Goal: Task Accomplishment & Management: Manage account settings

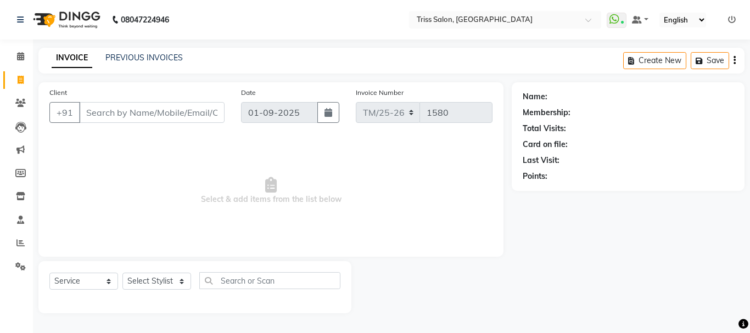
select select "service"
select select "61788"
click at [122, 273] on select "Select Stylist Bhim Ram [PERSON_NAME] [PERSON_NAME] (Pooja) [PERSON_NAME] [PERS…" at bounding box center [156, 281] width 69 height 17
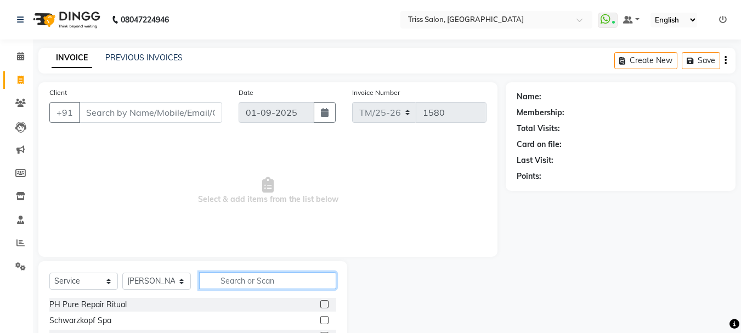
click at [260, 279] on input "text" at bounding box center [267, 280] width 137 height 17
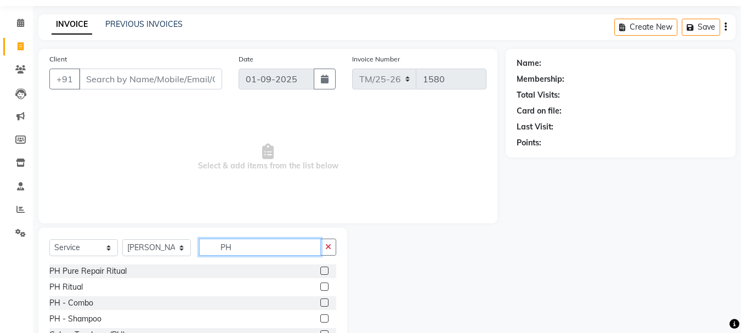
scroll to position [92, 0]
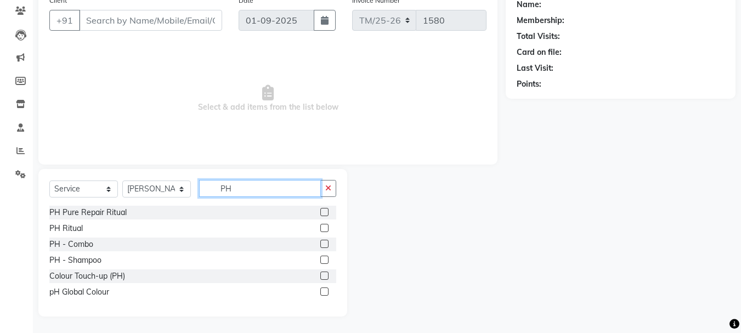
type input "PH"
click at [326, 275] on label at bounding box center [324, 276] width 8 height 8
click at [326, 275] on input "checkbox" at bounding box center [323, 276] width 7 height 7
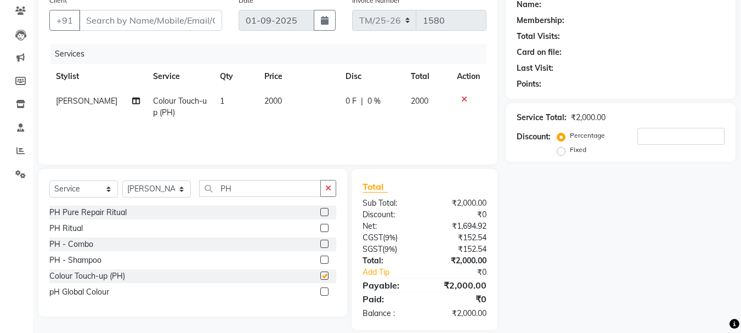
checkbox input "false"
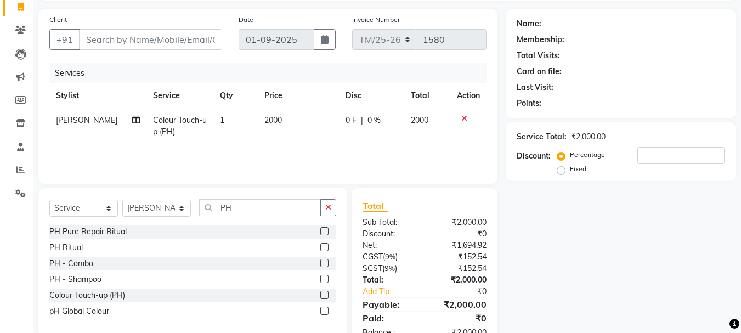
scroll to position [21, 0]
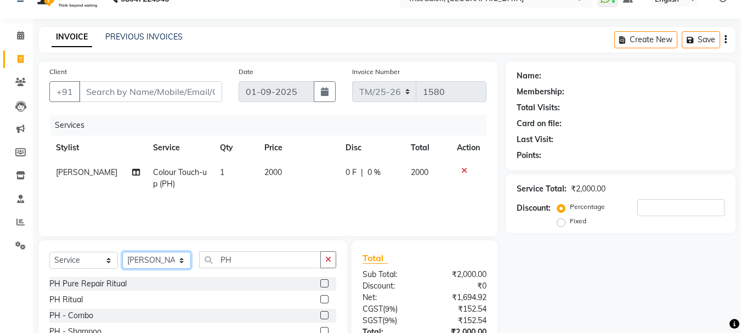
click at [145, 263] on select "Select Stylist Bhim Ram [PERSON_NAME] [PERSON_NAME] (Pooja) [PERSON_NAME] [PERS…" at bounding box center [156, 260] width 69 height 17
select select "30388"
click at [122, 252] on select "Select Stylist Bhim Ram [PERSON_NAME] [PERSON_NAME] (Pooja) [PERSON_NAME] [PERS…" at bounding box center [156, 260] width 69 height 17
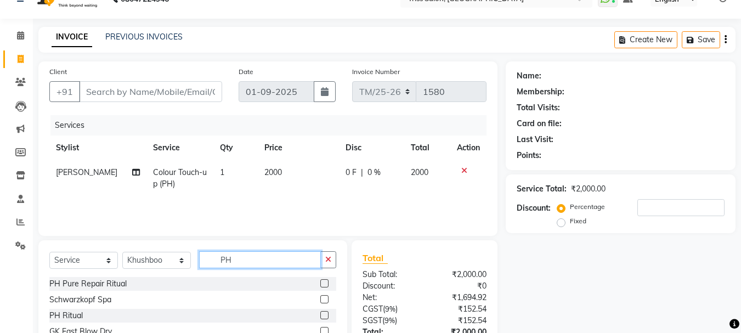
click at [263, 255] on input "PH" at bounding box center [260, 259] width 122 height 17
type input "P"
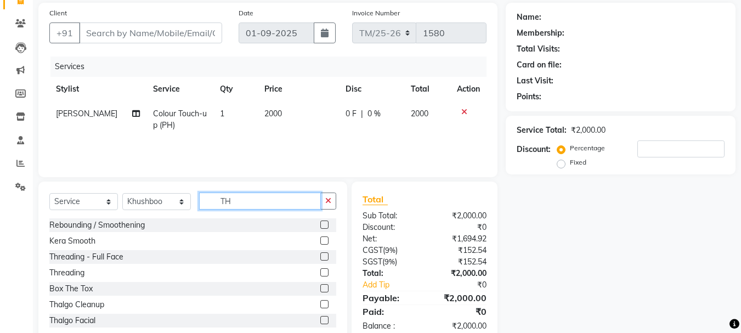
scroll to position [79, 0]
type input "TH"
click at [56, 269] on div "Threading" at bounding box center [66, 274] width 35 height 12
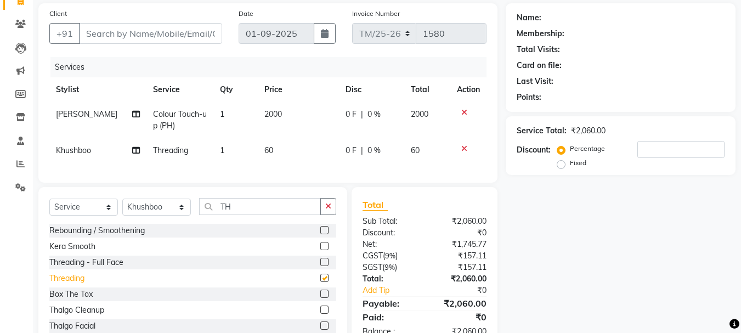
checkbox input "false"
click at [152, 37] on input "Client" at bounding box center [150, 33] width 143 height 21
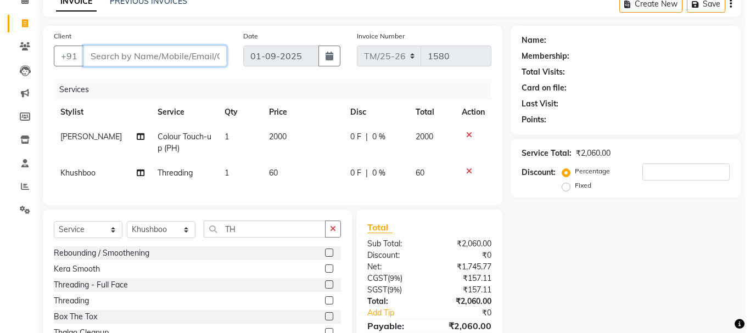
scroll to position [59, 0]
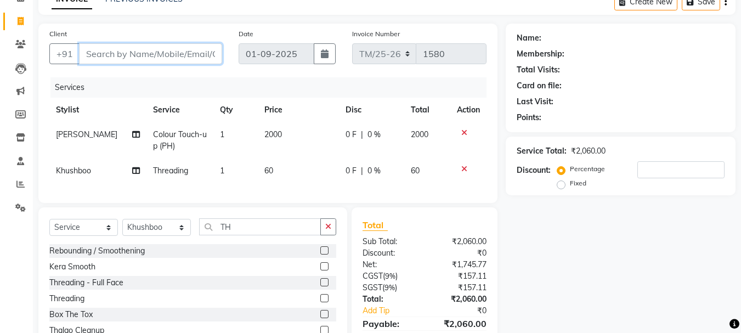
click at [187, 52] on input "Client" at bounding box center [150, 53] width 143 height 21
type input "7"
type input "0"
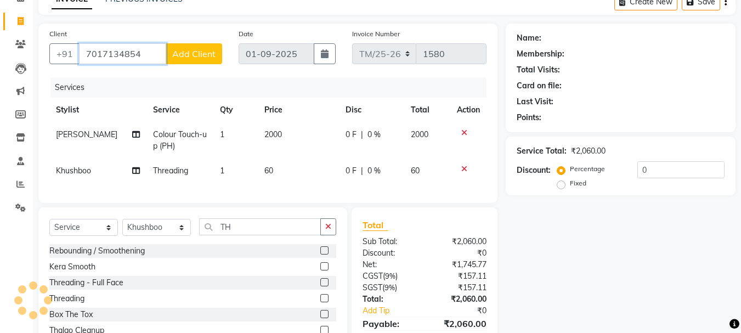
type input "7017134854"
click at [193, 49] on span "Add Client" at bounding box center [193, 53] width 43 height 11
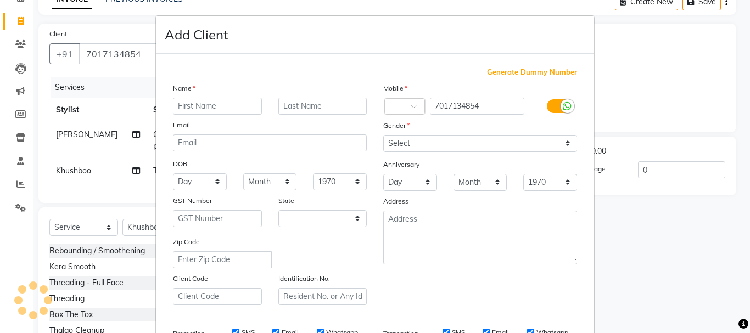
select select "38"
click at [222, 102] on input "text" at bounding box center [217, 106] width 89 height 17
type input "n"
type input "NEHA"
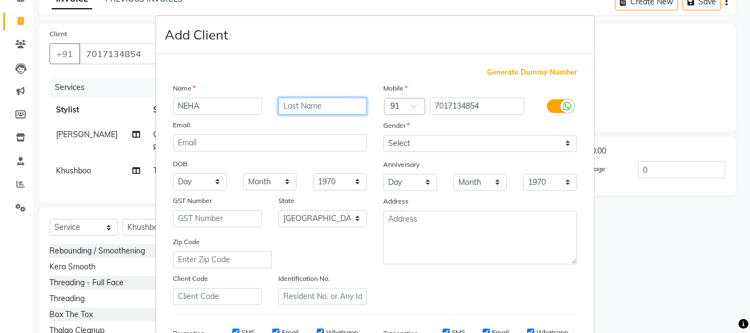
click at [309, 109] on input "text" at bounding box center [322, 106] width 89 height 17
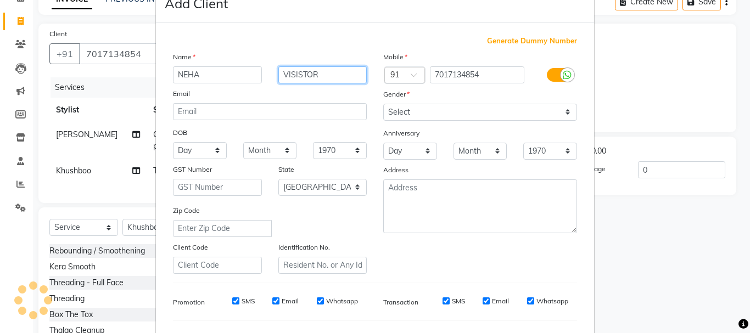
scroll to position [32, 0]
type input "VISISTOR"
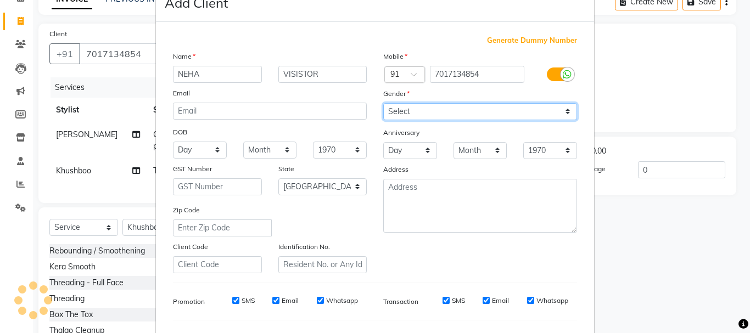
click at [452, 108] on select "Select [DEMOGRAPHIC_DATA] [DEMOGRAPHIC_DATA] Other Prefer Not To Say" at bounding box center [480, 111] width 194 height 17
select select "[DEMOGRAPHIC_DATA]"
click at [383, 103] on select "Select [DEMOGRAPHIC_DATA] [DEMOGRAPHIC_DATA] Other Prefer Not To Say" at bounding box center [480, 111] width 194 height 17
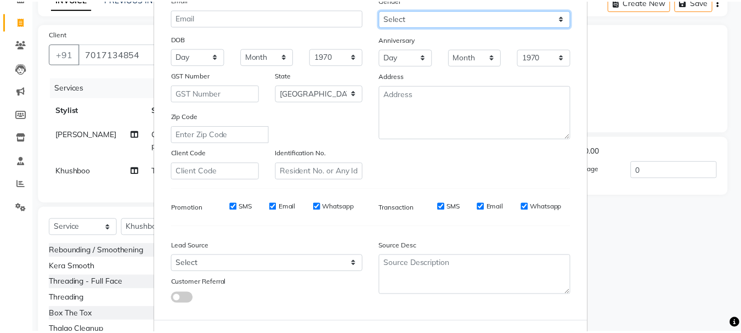
scroll to position [173, 0]
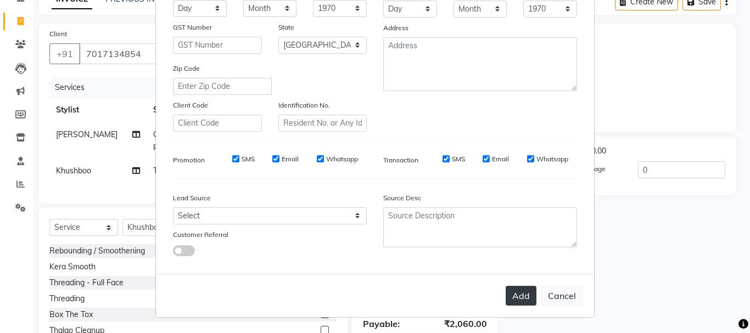
click at [522, 303] on button "Add" at bounding box center [520, 296] width 31 height 20
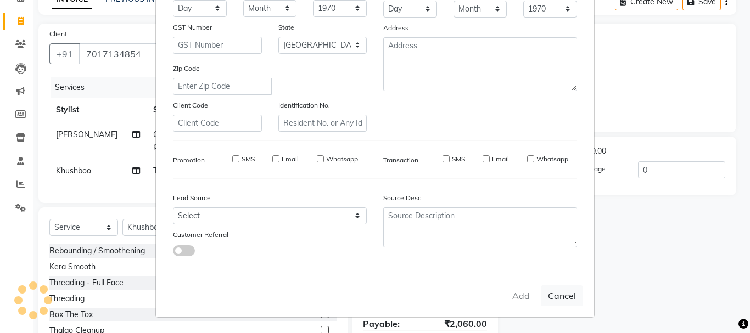
select select
select select "null"
select select
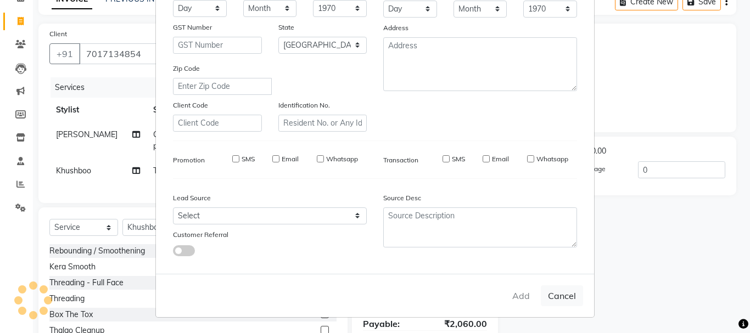
select select
checkbox input "false"
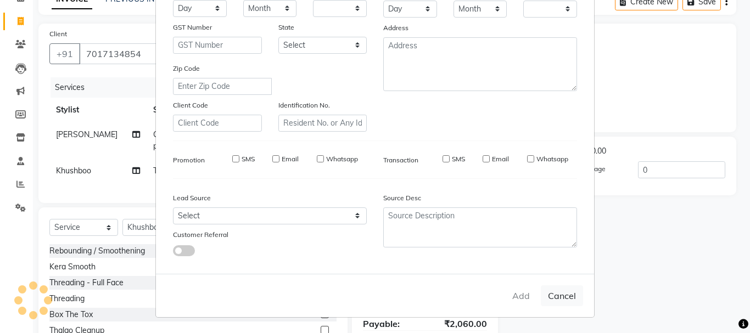
checkbox input "false"
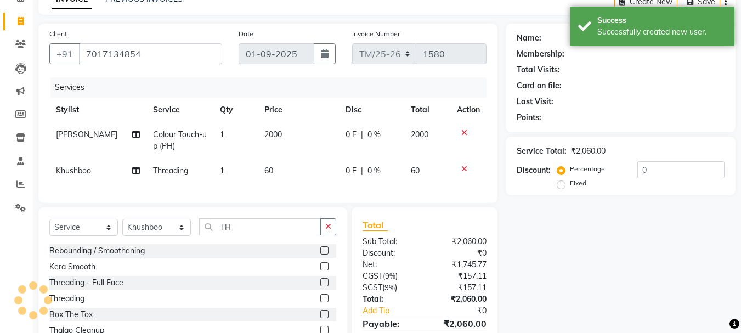
scroll to position [120, 0]
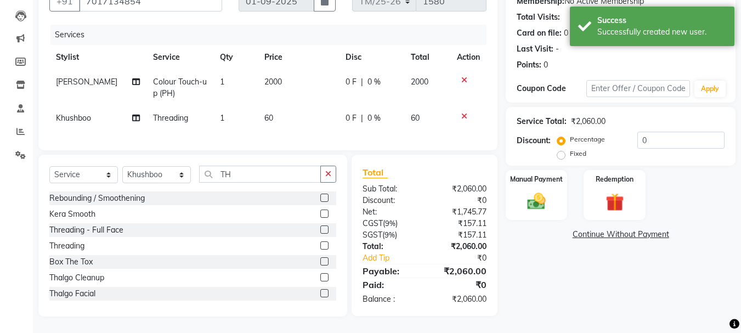
click at [219, 106] on td "1" at bounding box center [235, 118] width 44 height 25
select select "30388"
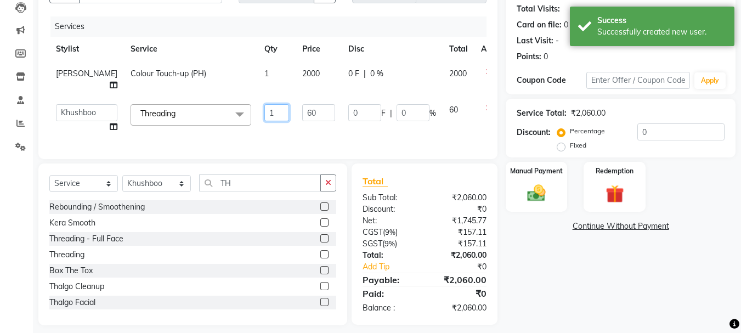
click at [264, 109] on input "1" at bounding box center [276, 112] width 25 height 17
type input "3"
click at [655, 281] on div "Name: [PERSON_NAME] Membership: No Active Membership Total Visits: Card on file…" at bounding box center [625, 144] width 238 height 363
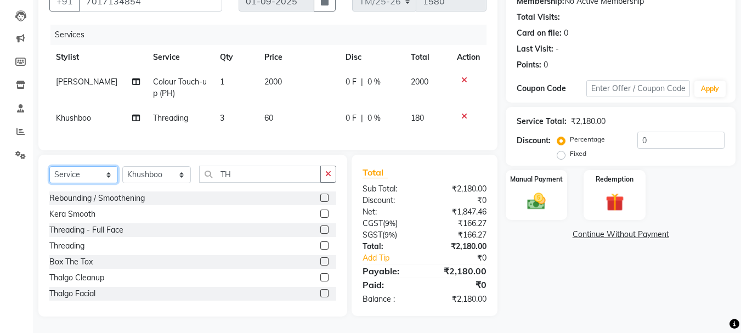
click at [87, 170] on select "Select Service Product Membership Package Voucher Prepaid Gift Card" at bounding box center [83, 174] width 69 height 17
select select "product"
click at [49, 166] on select "Select Service Product Membership Package Voucher Prepaid Gift Card" at bounding box center [83, 174] width 69 height 17
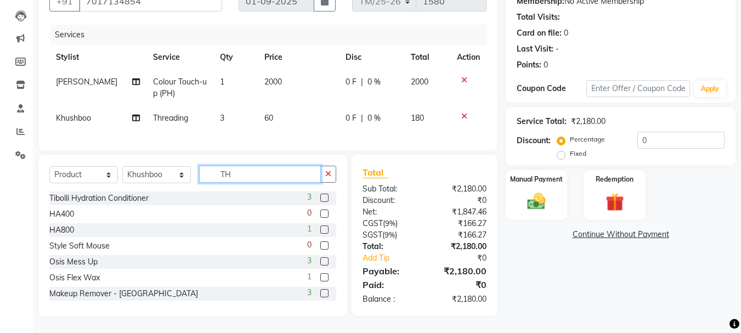
click at [260, 178] on input "TH" at bounding box center [260, 174] width 122 height 17
type input "T"
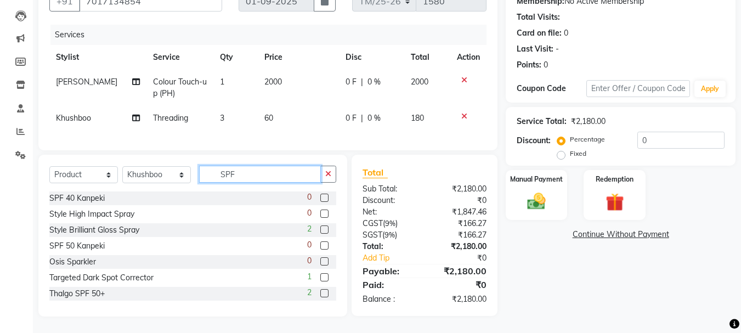
scroll to position [119, 0]
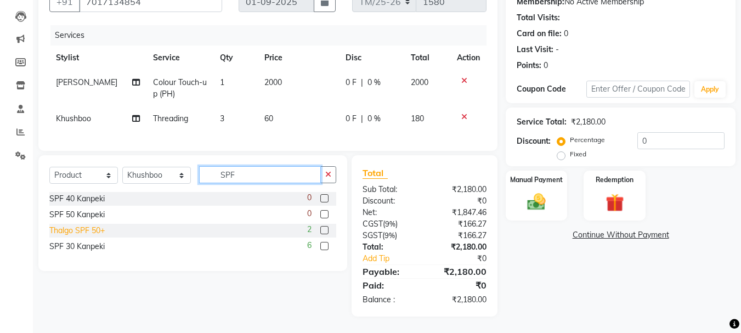
type input "SPF"
click at [96, 232] on div "Thalgo SPF 50+" at bounding box center [76, 231] width 55 height 12
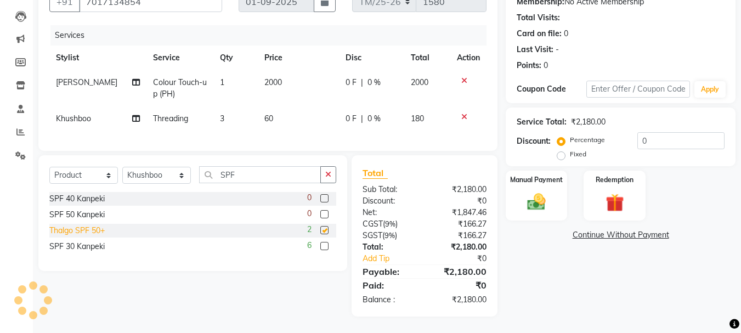
checkbox input "false"
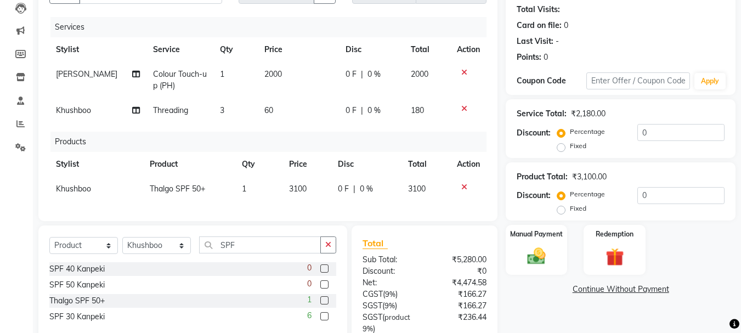
click at [314, 186] on td "3100" at bounding box center [307, 189] width 49 height 25
select select "30388"
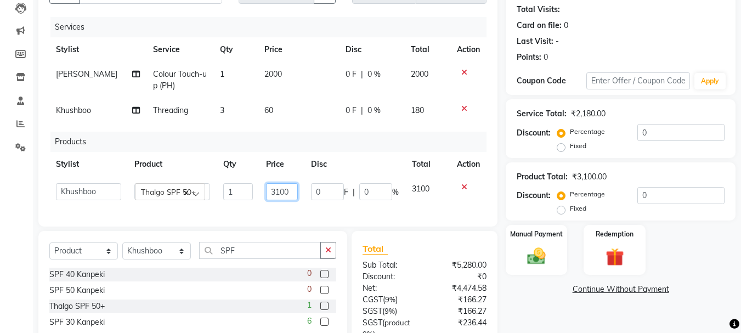
click at [277, 193] on input "3100" at bounding box center [282, 191] width 32 height 17
click at [279, 188] on input "3100" at bounding box center [282, 191] width 32 height 17
type input "3200"
click at [657, 27] on div "Card on file: 0" at bounding box center [621, 26] width 208 height 12
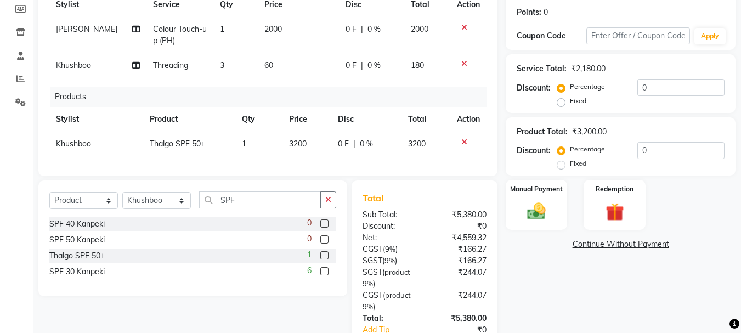
scroll to position [172, 0]
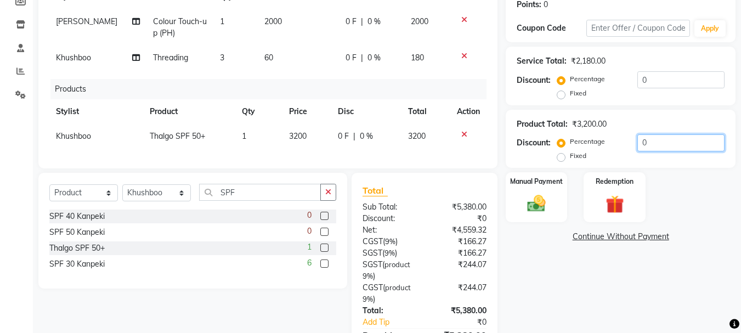
click at [661, 142] on input "0" at bounding box center [681, 142] width 87 height 17
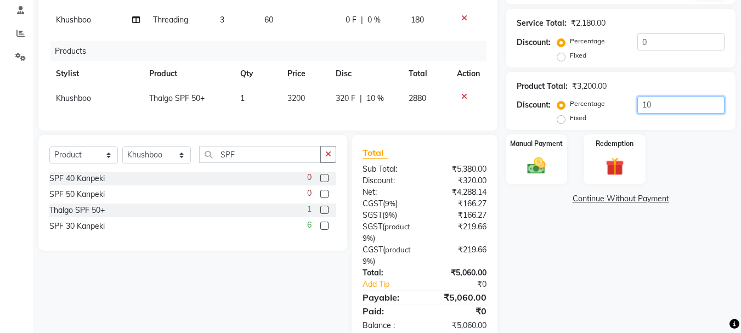
scroll to position [244, 0]
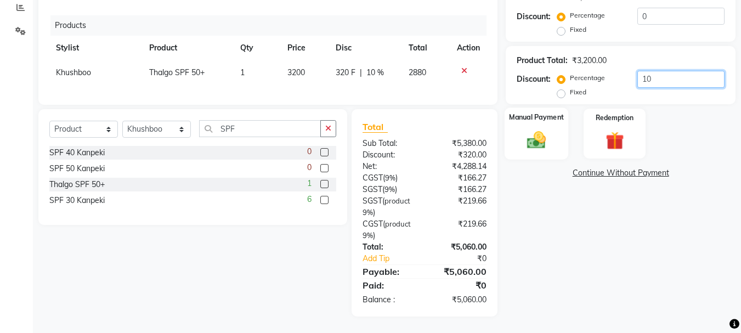
type input "10"
click at [528, 130] on img at bounding box center [536, 141] width 31 height 22
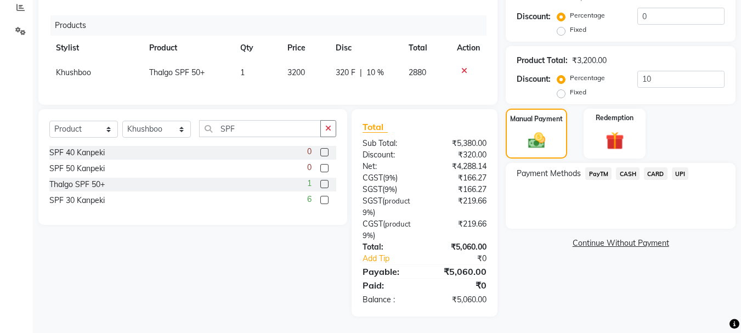
click at [656, 170] on span "CARD" at bounding box center [656, 173] width 24 height 13
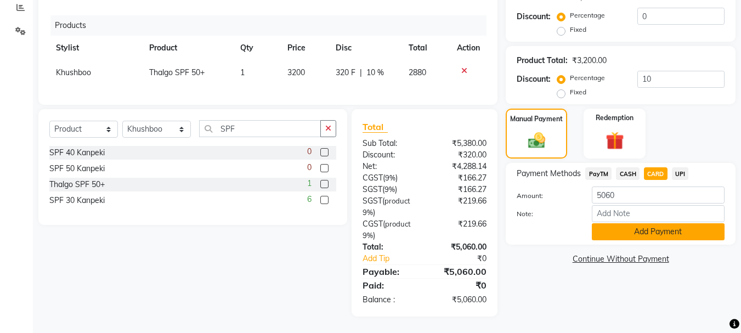
click at [664, 224] on button "Add Payment" at bounding box center [658, 231] width 133 height 17
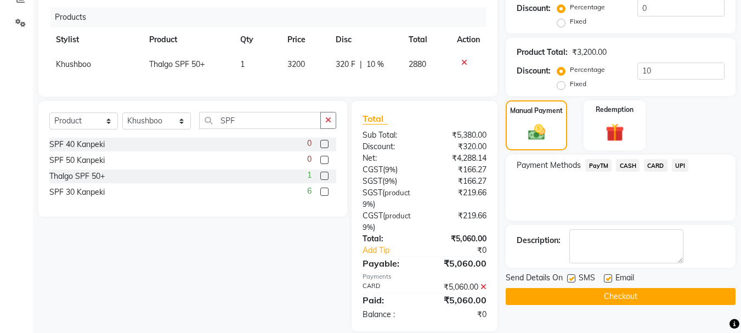
scroll to position [267, 0]
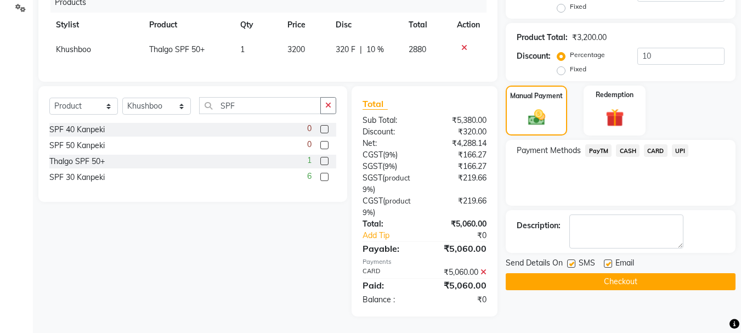
click at [628, 277] on button "Checkout" at bounding box center [621, 281] width 230 height 17
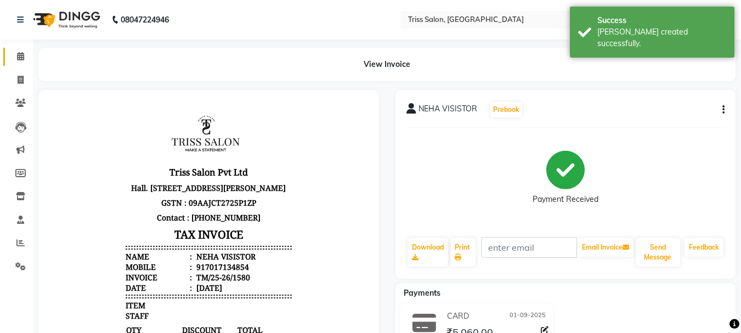
click at [20, 61] on span at bounding box center [20, 56] width 19 height 13
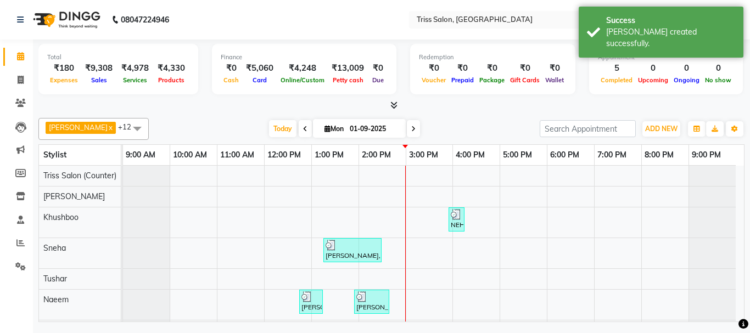
click at [395, 109] on icon at bounding box center [393, 105] width 7 height 8
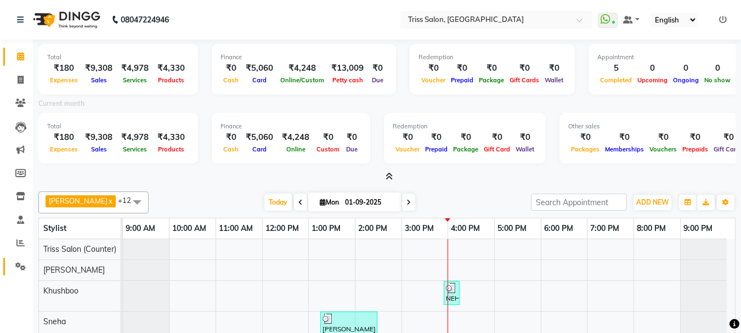
click at [20, 268] on icon at bounding box center [20, 266] width 10 height 8
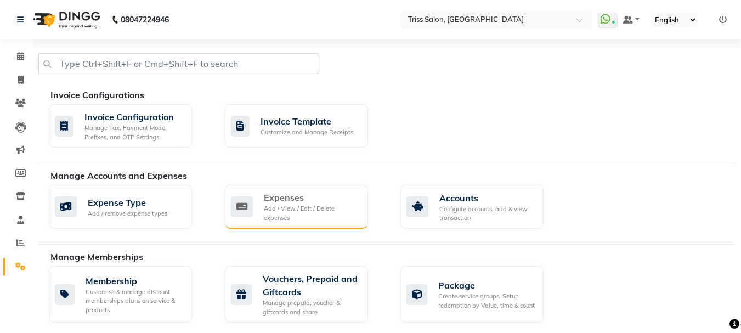
click at [275, 216] on div "Add / View / Edit / Delete expenses" at bounding box center [311, 213] width 95 height 18
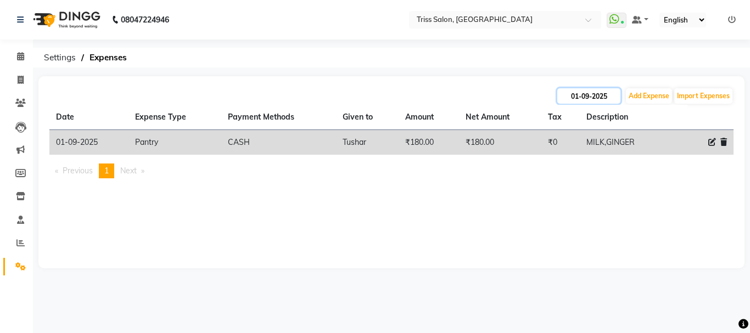
click at [588, 95] on input "01-09-2025" at bounding box center [588, 95] width 63 height 15
select select "9"
select select "2025"
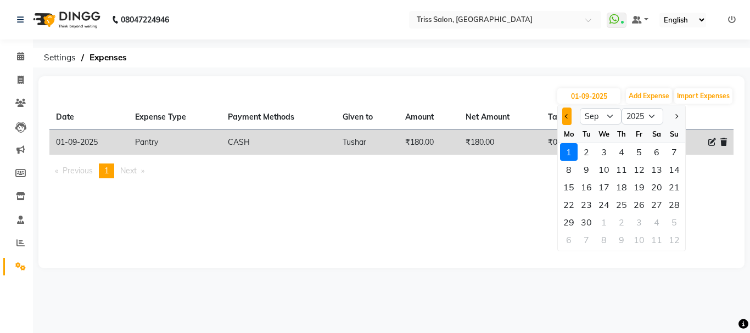
click at [571, 122] on button "Previous month" at bounding box center [566, 117] width 9 height 18
select select "8"
click at [675, 223] on div "31" at bounding box center [674, 222] width 18 height 18
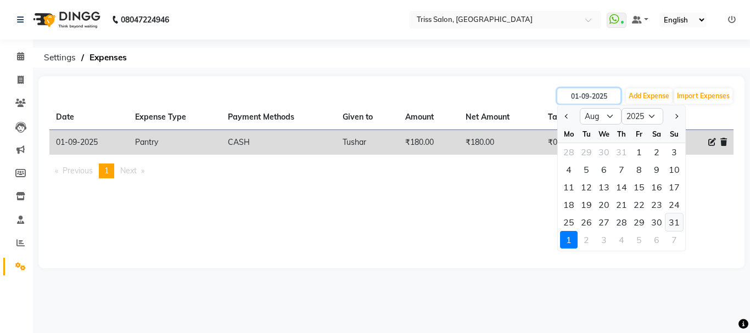
type input "31-08-2025"
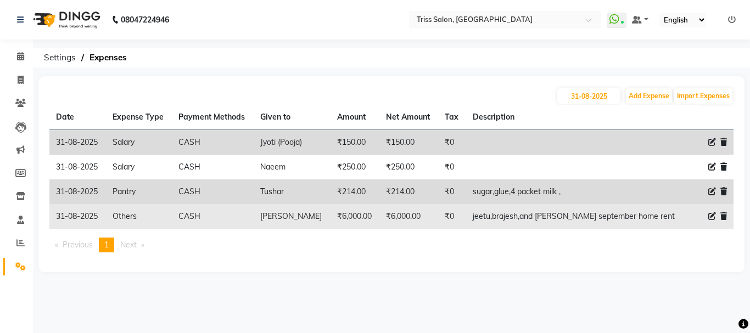
click at [712, 215] on icon at bounding box center [712, 216] width 8 height 8
select select "1156"
select select "1"
select select "2476"
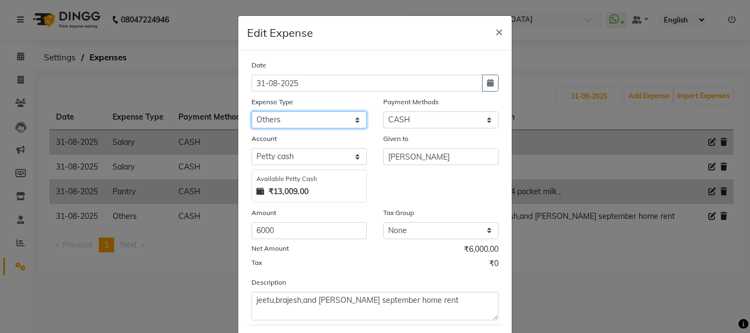
click at [354, 114] on select "Select Bank Deposit Cash Handover CLIENT TIP TO STAFF Client Welfare Conveyance…" at bounding box center [308, 119] width 115 height 17
select select "3820"
click at [251, 111] on select "Select Bank Deposit Cash Handover CLIENT TIP TO STAFF Client Welfare Conveyance…" at bounding box center [308, 119] width 115 height 17
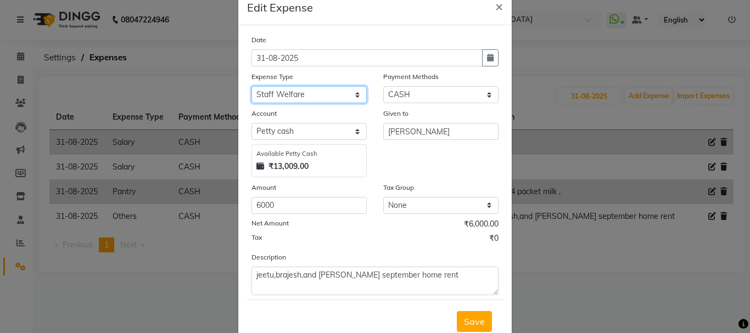
scroll to position [60, 0]
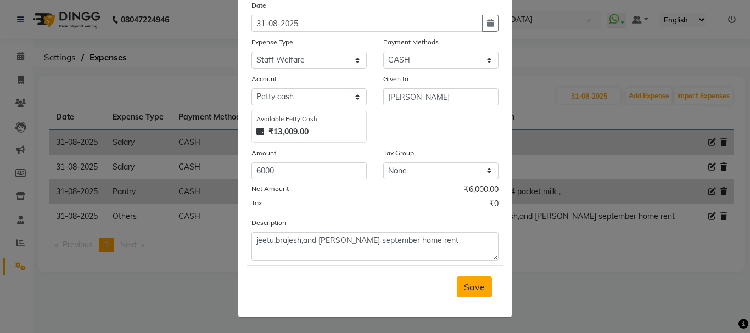
click at [477, 285] on span "Save" at bounding box center [474, 286] width 21 height 11
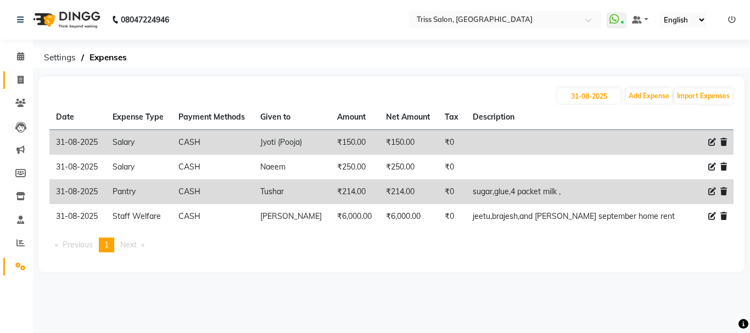
click at [23, 81] on icon at bounding box center [21, 80] width 6 height 8
select select "service"
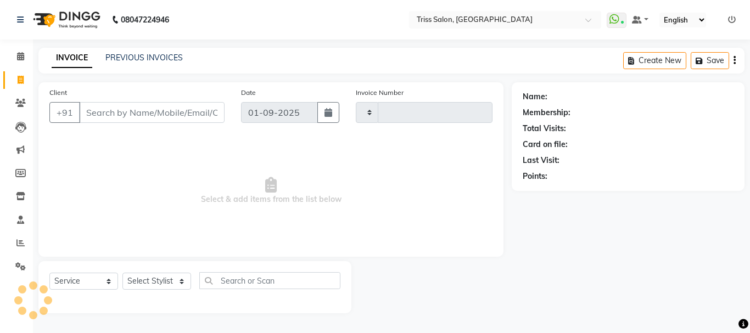
type input "1581"
select select "4304"
click at [24, 60] on icon at bounding box center [20, 56] width 7 height 8
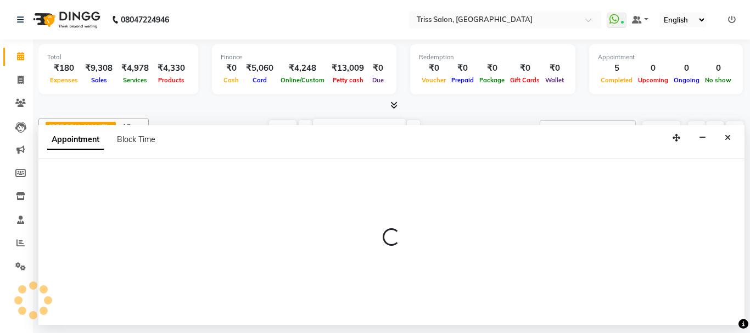
select select "30388"
select select "840"
select select "tentative"
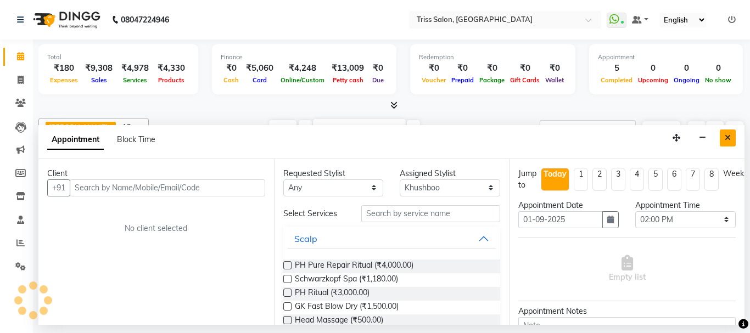
click at [728, 142] on button "Close" at bounding box center [727, 138] width 16 height 17
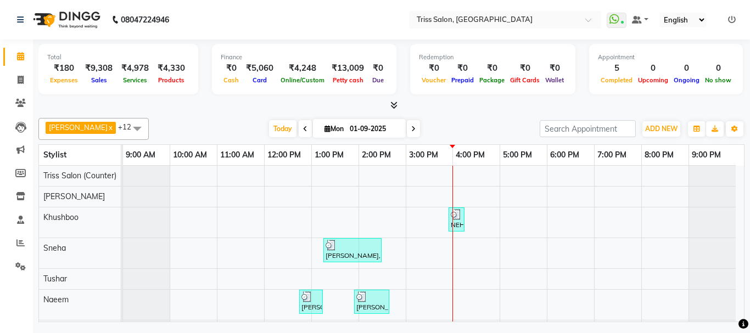
click at [395, 104] on icon at bounding box center [393, 105] width 7 height 8
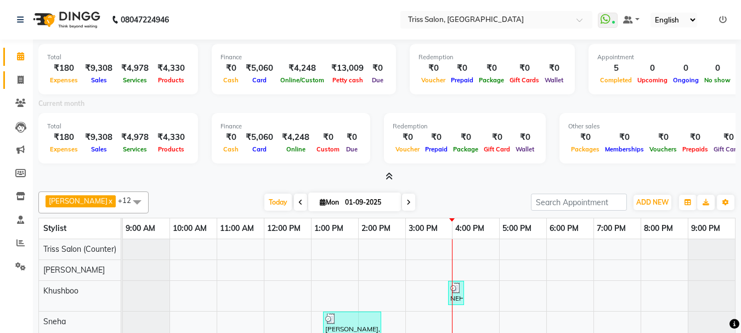
click at [15, 78] on span at bounding box center [20, 80] width 19 height 13
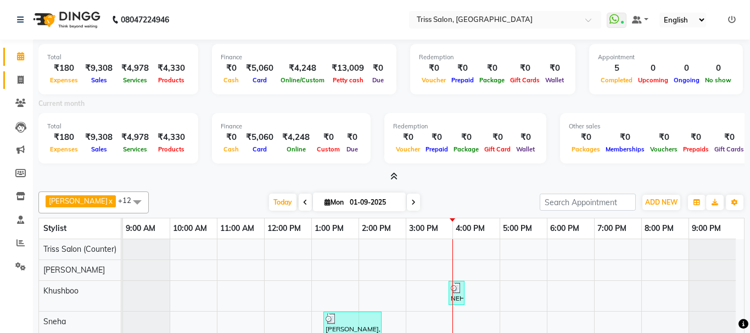
select select "service"
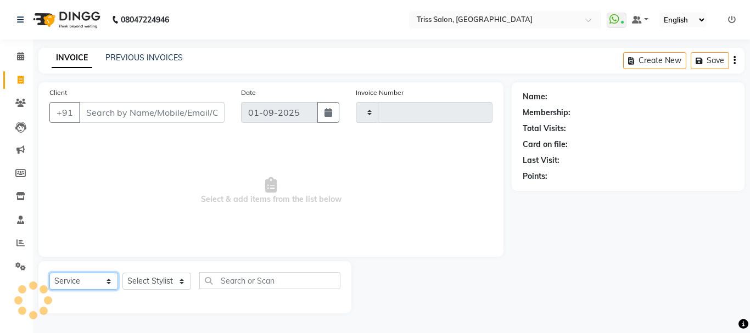
click at [72, 280] on select "Select Service Product Membership Package Voucher Prepaid Gift Card" at bounding box center [83, 281] width 69 height 17
type input "1581"
select select "4304"
click at [49, 273] on select "Select Service Product Membership Package Voucher Prepaid Gift Card" at bounding box center [83, 281] width 69 height 17
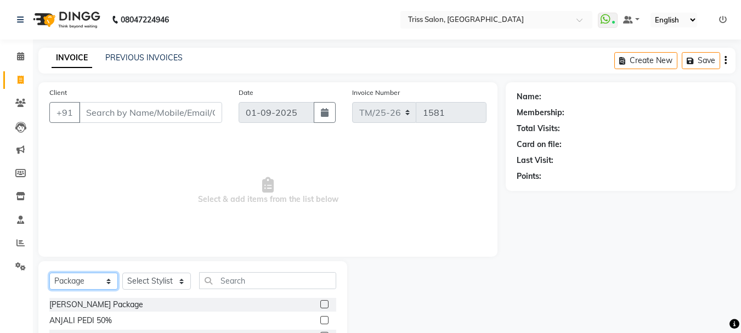
click at [92, 280] on select "Select Service Product Membership Package Voucher Prepaid Gift Card" at bounding box center [83, 281] width 69 height 17
select select "product"
click at [49, 273] on select "Select Service Product Membership Package Voucher Prepaid Gift Card" at bounding box center [83, 281] width 69 height 17
click at [161, 277] on select "Select Stylist Bhim Ram [PERSON_NAME] [PERSON_NAME] (Pooja) [PERSON_NAME] [PERS…" at bounding box center [156, 281] width 69 height 17
select select "52346"
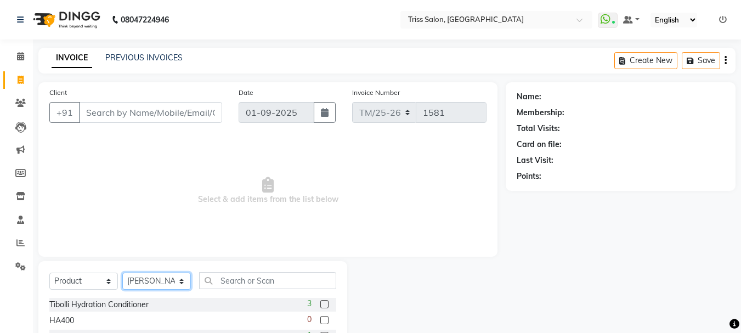
click at [122, 273] on select "Select Stylist Bhim Ram [PERSON_NAME] [PERSON_NAME] (Pooja) [PERSON_NAME] [PERS…" at bounding box center [156, 281] width 69 height 17
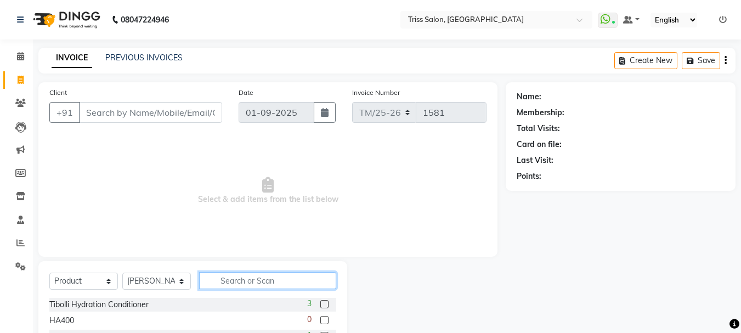
click at [236, 279] on input "text" at bounding box center [267, 280] width 137 height 17
type input "D"
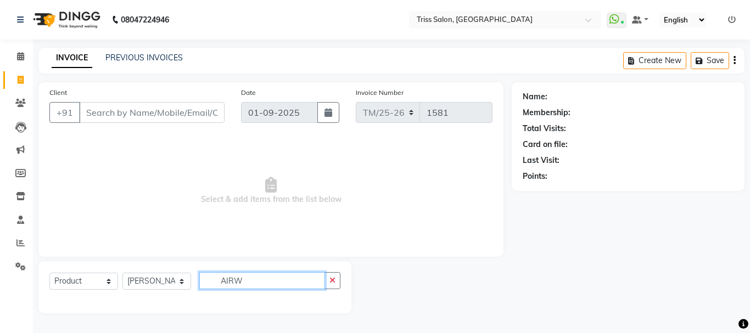
type input "AIR"
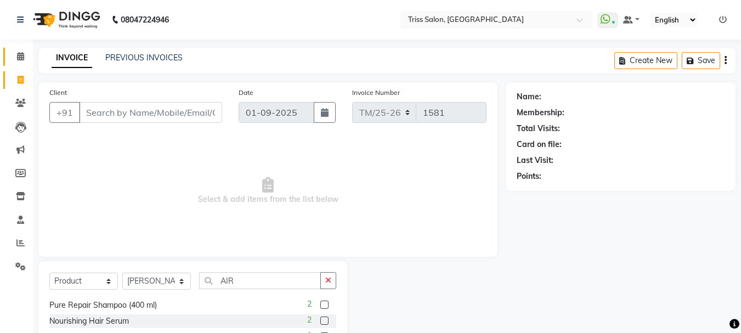
click at [21, 51] on span at bounding box center [20, 56] width 19 height 13
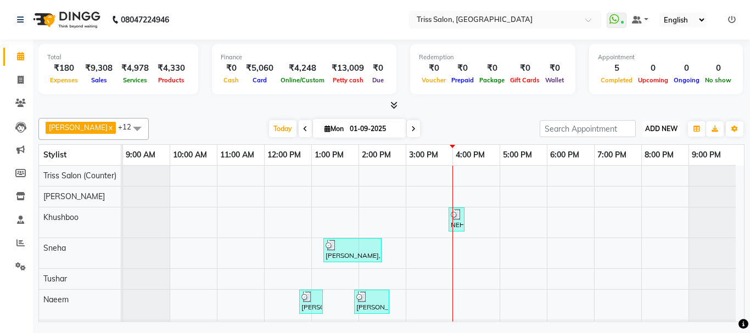
click at [662, 126] on span "ADD NEW" at bounding box center [661, 129] width 32 height 8
click at [629, 179] on link "Add Expense" at bounding box center [636, 178] width 87 height 14
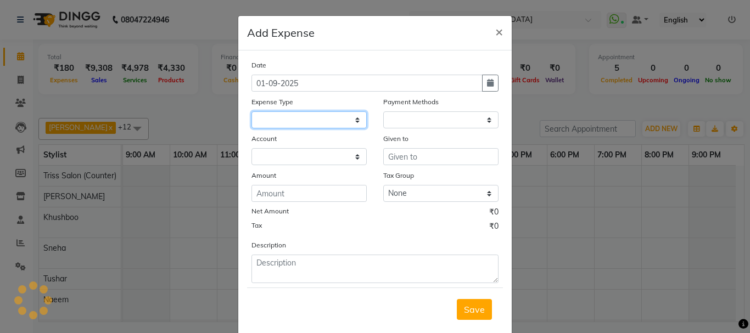
click at [325, 123] on select at bounding box center [308, 119] width 115 height 17
select select
select select "3820"
click at [251, 111] on select "Select Bank Deposit Cash Handover CLIENT TIP TO STAFF Client Welfare Conveyance…" at bounding box center [308, 119] width 115 height 17
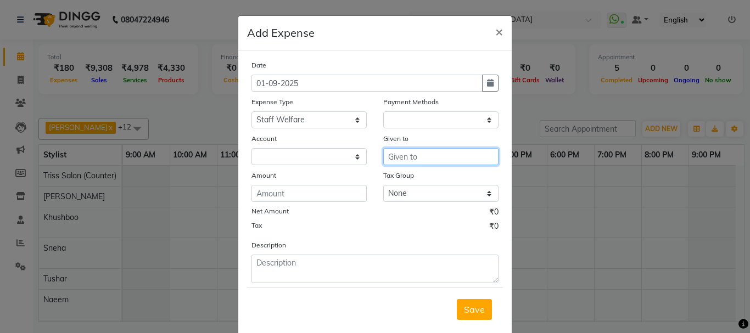
click at [420, 159] on input "text" at bounding box center [440, 156] width 115 height 17
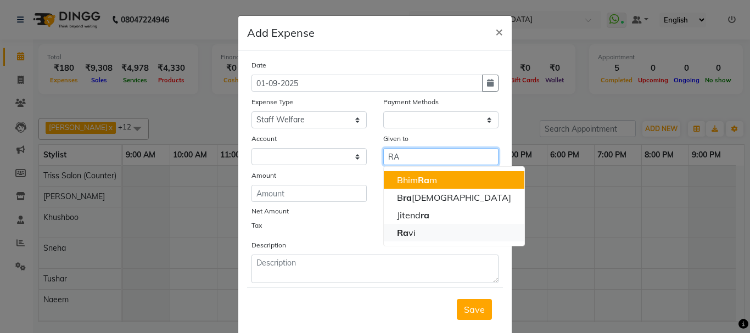
click at [406, 237] on ngb-highlight "Ra vi" at bounding box center [406, 232] width 19 height 11
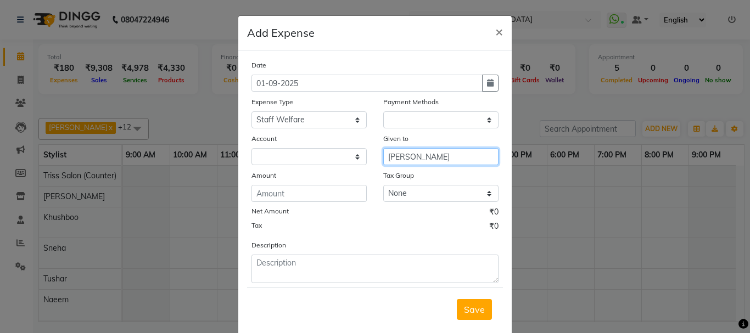
type input "[PERSON_NAME]"
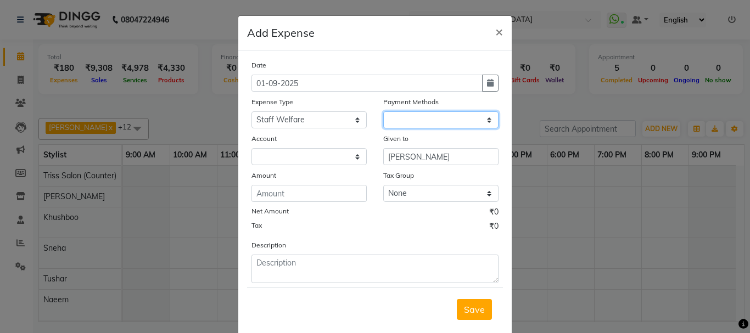
click at [434, 122] on select at bounding box center [440, 119] width 115 height 17
click at [476, 120] on select at bounding box center [440, 119] width 115 height 17
click at [479, 120] on select at bounding box center [440, 119] width 115 height 17
click at [492, 116] on select at bounding box center [440, 119] width 115 height 17
click at [480, 116] on select at bounding box center [440, 119] width 115 height 17
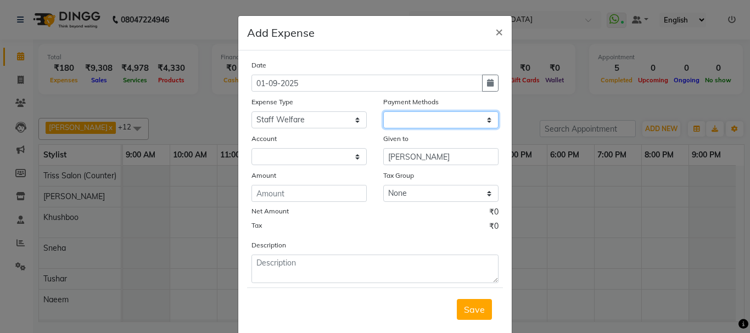
click at [488, 117] on select at bounding box center [440, 119] width 115 height 17
click at [479, 120] on select at bounding box center [440, 119] width 115 height 17
click at [476, 122] on select at bounding box center [440, 119] width 115 height 17
click at [477, 123] on select at bounding box center [440, 119] width 115 height 17
click at [281, 135] on div "Account" at bounding box center [308, 140] width 115 height 15
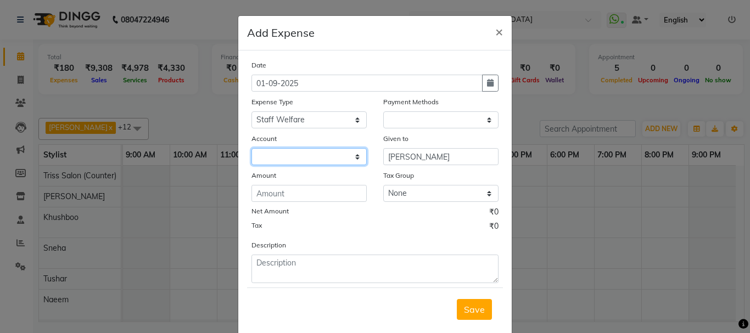
click at [286, 157] on select at bounding box center [308, 156] width 115 height 17
click at [295, 160] on select at bounding box center [308, 156] width 115 height 17
click at [324, 157] on select at bounding box center [308, 156] width 115 height 17
click at [333, 165] on select at bounding box center [308, 156] width 115 height 17
click at [344, 156] on select at bounding box center [308, 156] width 115 height 17
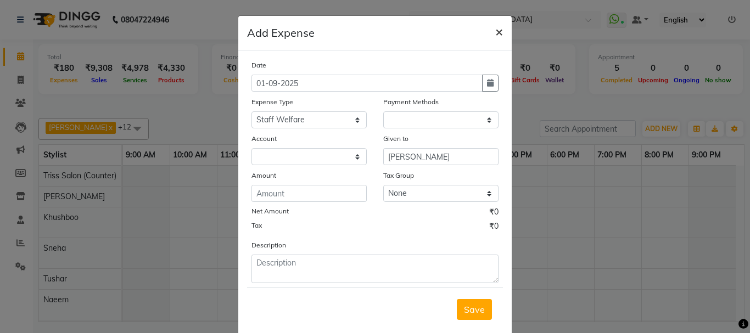
click at [500, 41] on button "×" at bounding box center [498, 31] width 25 height 31
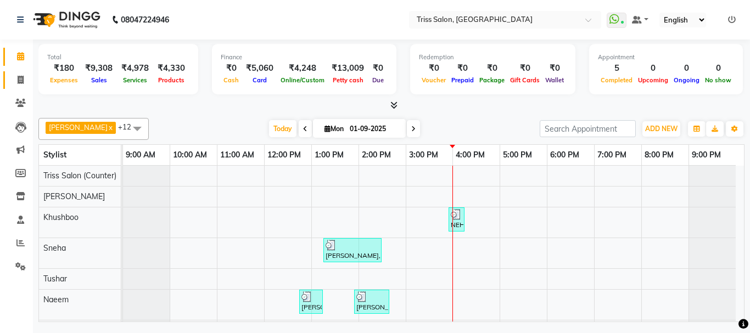
click at [20, 72] on link "Invoice" at bounding box center [16, 80] width 26 height 18
select select "service"
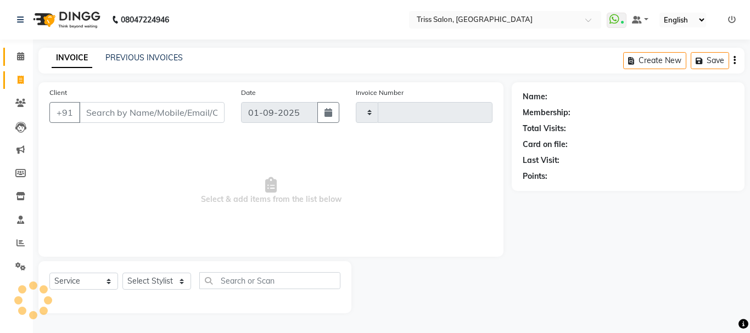
click at [20, 48] on link "Calendar" at bounding box center [16, 57] width 26 height 18
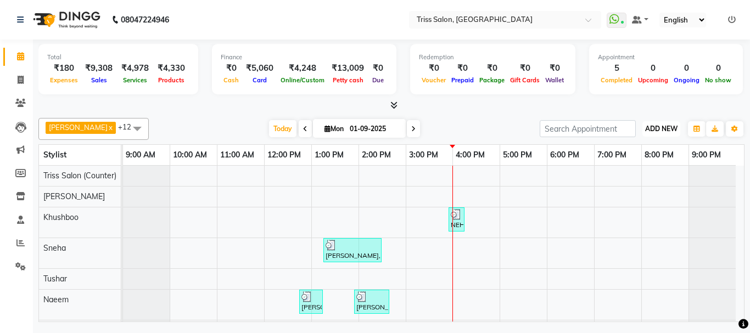
click at [661, 122] on button "ADD NEW Toggle Dropdown" at bounding box center [661, 128] width 38 height 15
click at [634, 179] on link "Add Expense" at bounding box center [636, 178] width 87 height 14
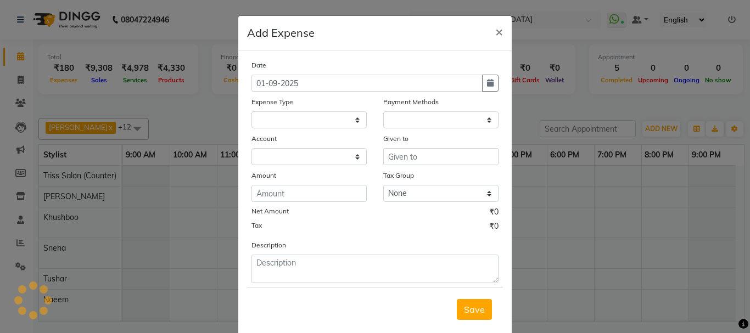
select select
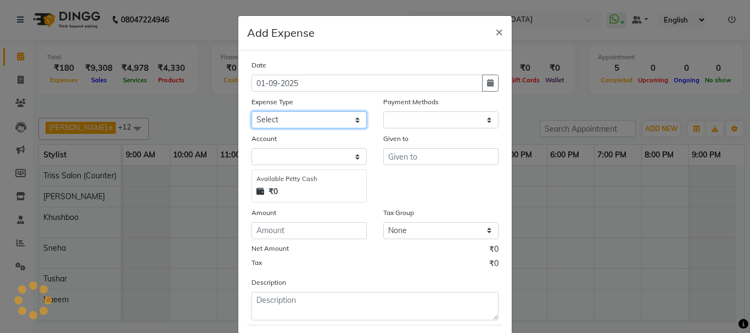
click at [336, 116] on select "Select Bank Deposit Cash Handover CLIENT TIP TO STAFF Client Welfare Conveyance…" at bounding box center [308, 119] width 115 height 17
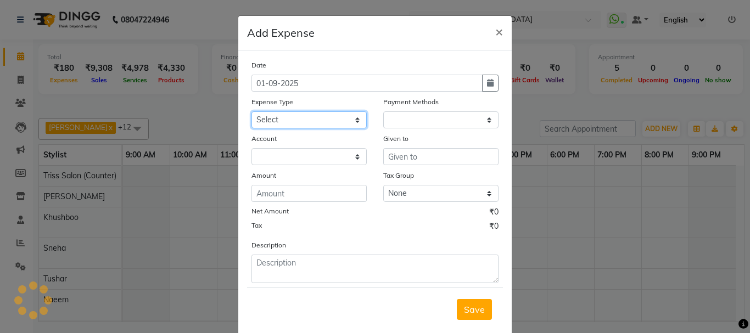
select select "1"
select select "2476"
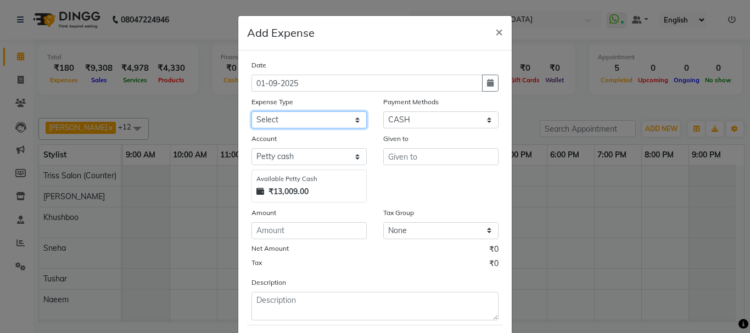
select select "3820"
click at [251, 111] on select "Select Bank Deposit Cash Handover CLIENT TIP TO STAFF Client Welfare Conveyance…" at bounding box center [308, 119] width 115 height 17
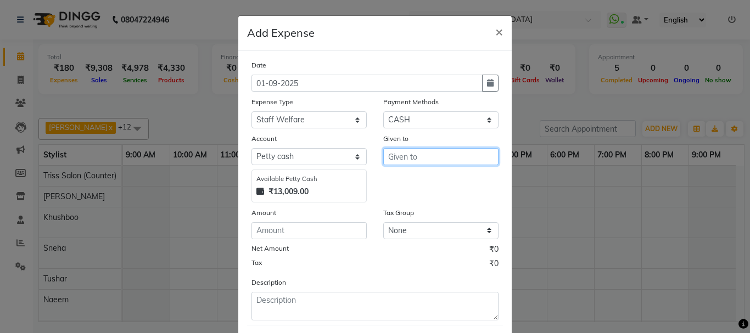
click at [408, 159] on input "text" at bounding box center [440, 156] width 115 height 17
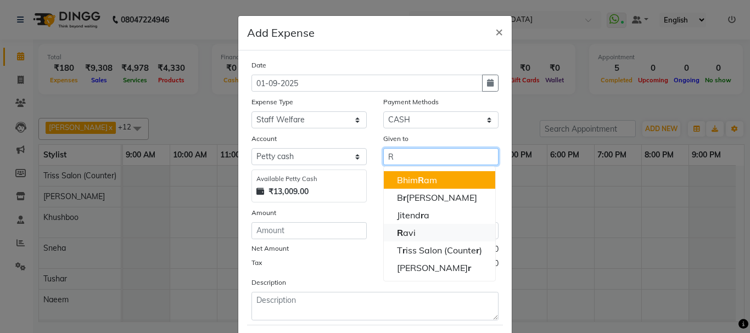
click at [409, 234] on ngb-highlight "R avi" at bounding box center [406, 232] width 19 height 11
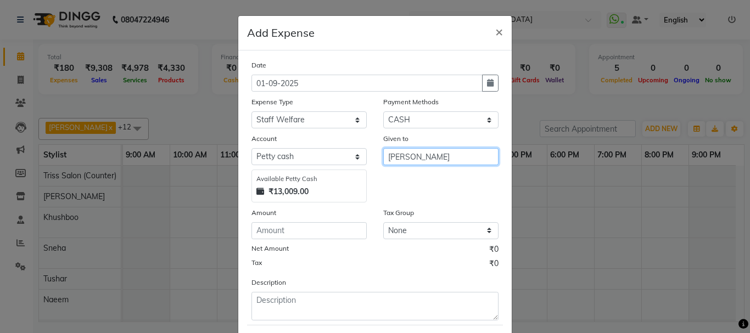
type input "[PERSON_NAME]"
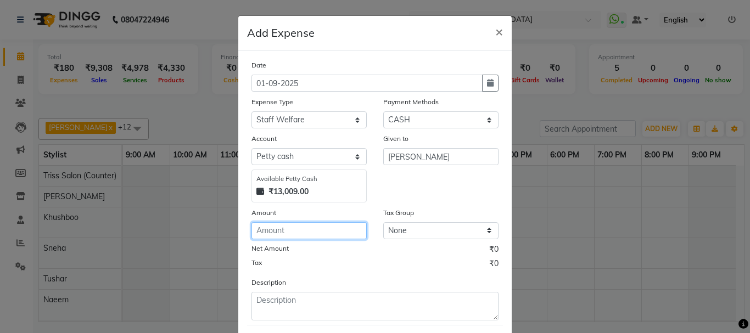
click at [284, 231] on input "number" at bounding box center [308, 230] width 115 height 17
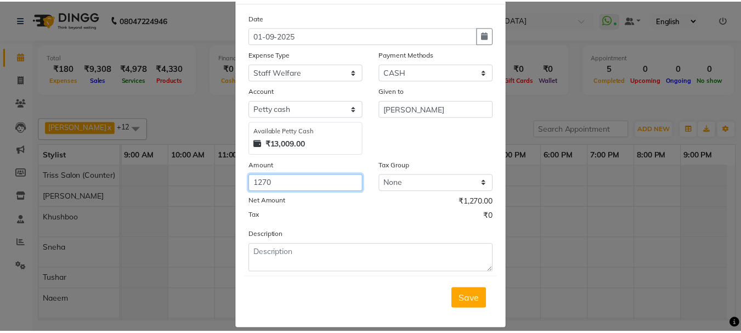
scroll to position [48, 0]
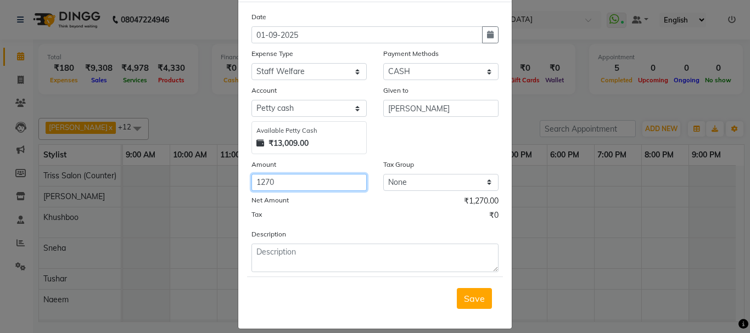
type input "1270"
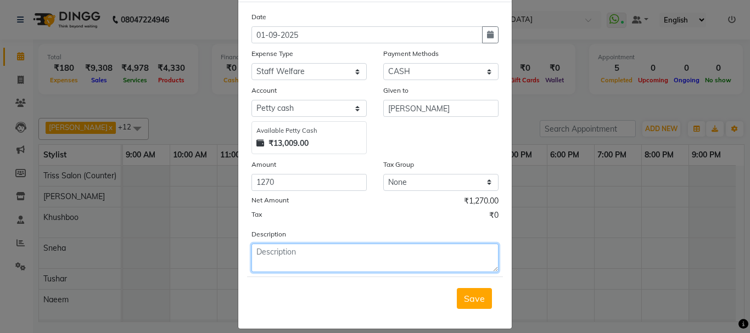
click at [322, 256] on textarea at bounding box center [374, 258] width 247 height 29
type textarea "C"
type textarea "AGRA CAB CONVANCE"
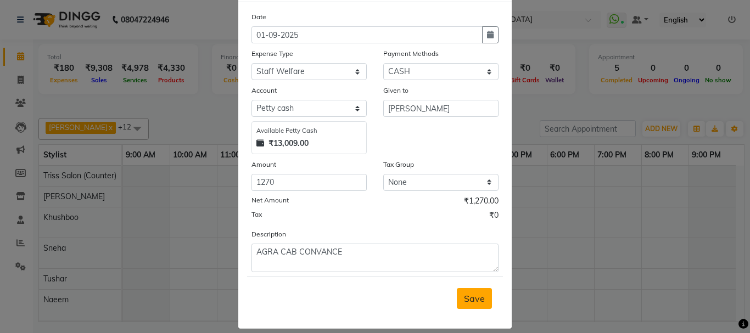
click at [467, 307] on button "Save" at bounding box center [474, 298] width 35 height 21
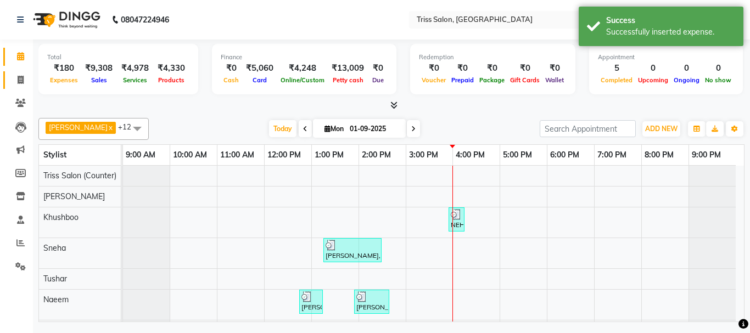
click at [21, 81] on icon at bounding box center [21, 80] width 6 height 8
select select "service"
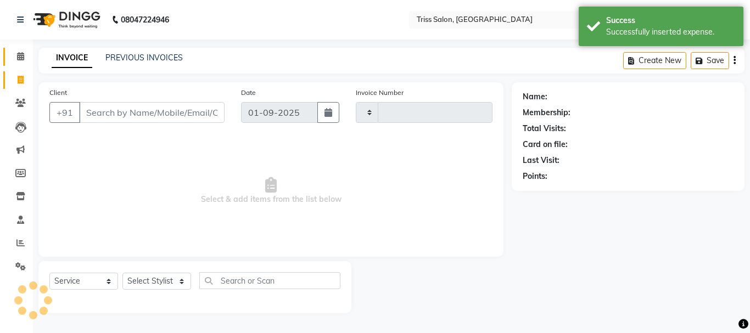
click at [24, 50] on link "Calendar" at bounding box center [16, 57] width 26 height 18
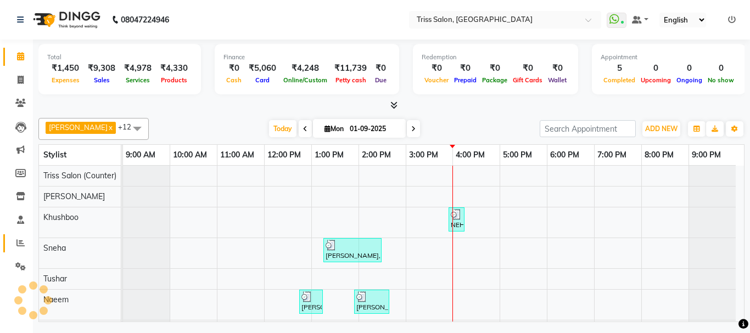
click at [16, 249] on span at bounding box center [20, 243] width 19 height 13
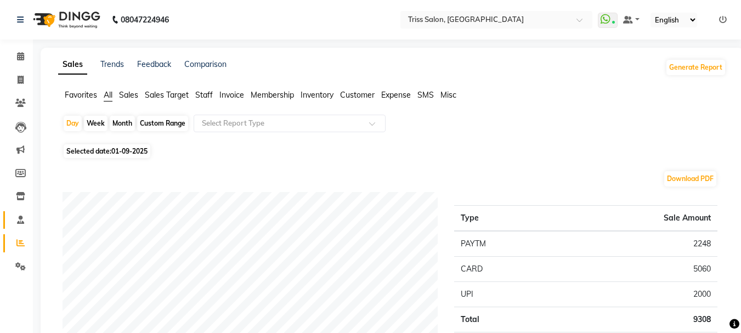
click at [17, 221] on icon at bounding box center [20, 220] width 7 height 8
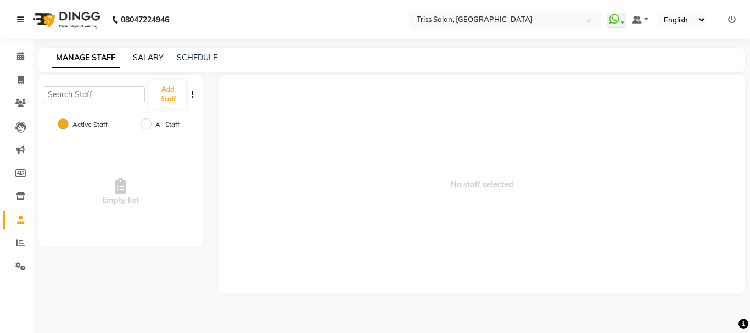
click at [147, 55] on link "SALARY" at bounding box center [148, 58] width 31 height 10
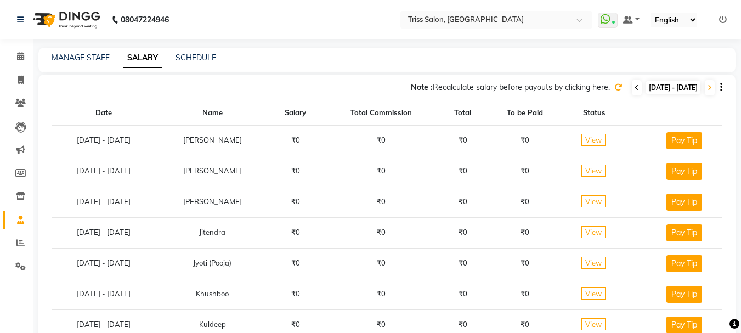
click at [635, 87] on icon at bounding box center [637, 88] width 4 height 7
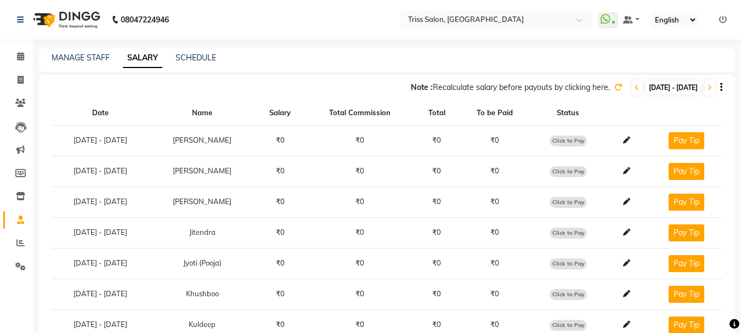
click at [615, 86] on icon at bounding box center [619, 87] width 8 height 8
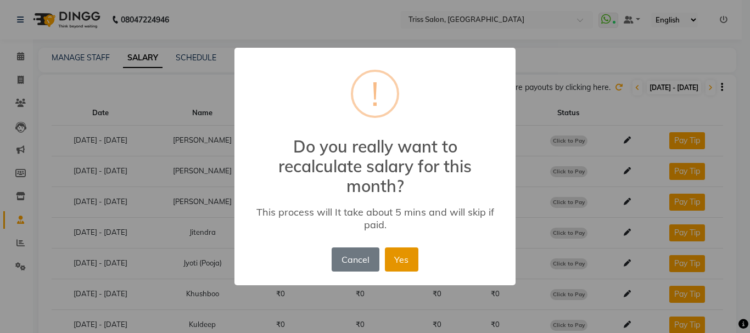
click at [398, 255] on button "Yes" at bounding box center [401, 259] width 33 height 24
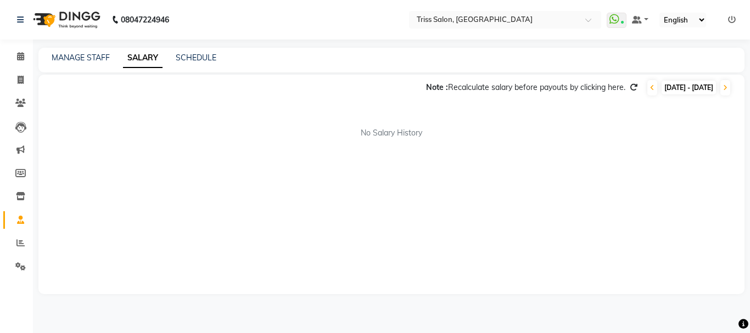
click at [629, 89] on icon at bounding box center [633, 87] width 8 height 8
click at [608, 85] on div "Note : Recalculate salary before payouts by clicking here. [DATE] - [DATE]" at bounding box center [384, 88] width 692 height 18
click at [629, 86] on icon at bounding box center [633, 87] width 8 height 8
click at [629, 88] on icon at bounding box center [633, 87] width 8 height 8
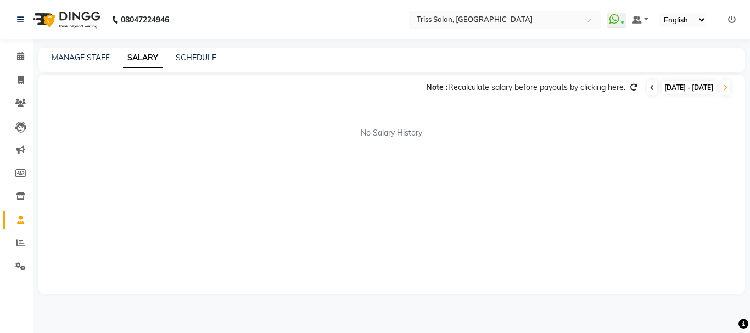
click at [647, 92] on span at bounding box center [652, 87] width 10 height 15
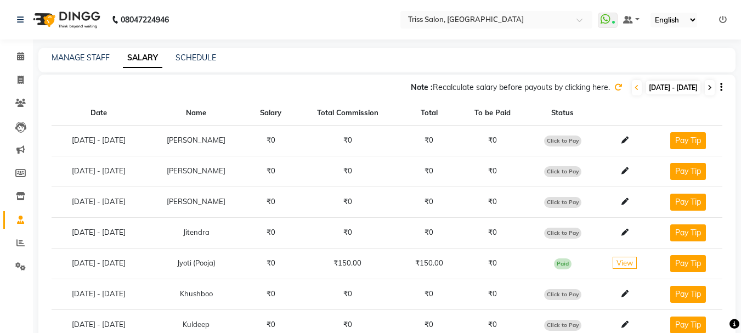
click at [710, 87] on icon at bounding box center [710, 88] width 4 height 7
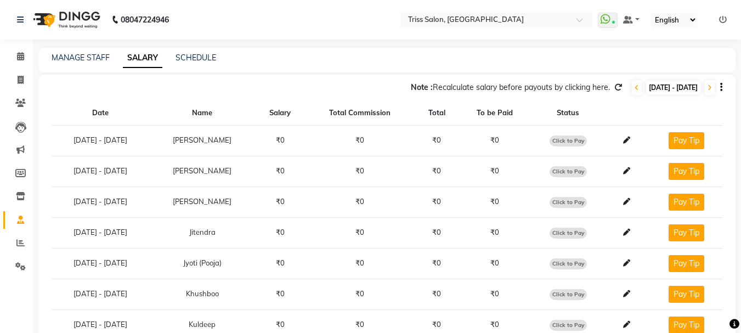
click at [615, 89] on icon at bounding box center [619, 87] width 8 height 8
click at [591, 86] on div "Note : Recalculate salary before payouts by clicking here. [DATE] - [DATE]" at bounding box center [380, 88] width 684 height 18
click at [615, 88] on icon at bounding box center [619, 87] width 8 height 8
click at [19, 80] on icon at bounding box center [21, 80] width 6 height 8
select select "service"
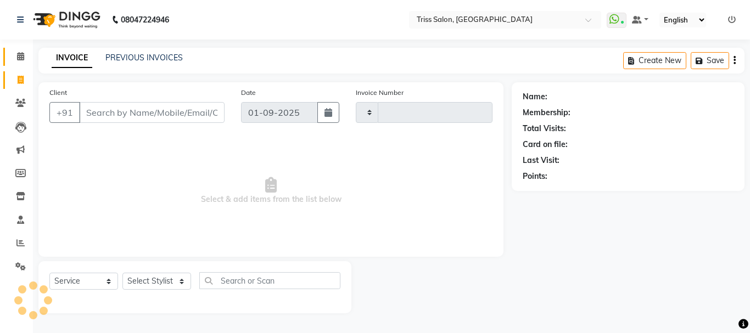
click at [30, 58] on span at bounding box center [20, 56] width 19 height 13
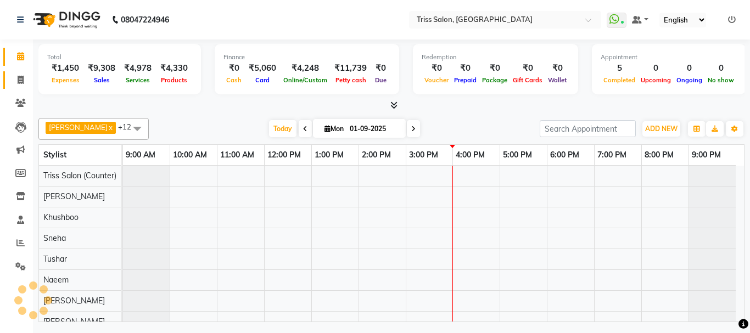
click at [20, 77] on icon at bounding box center [21, 80] width 6 height 8
select select "service"
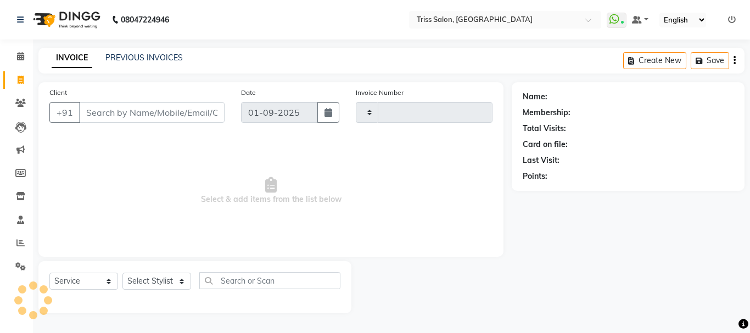
type input "1581"
select select "4304"
click at [145, 54] on link "PREVIOUS INVOICES" at bounding box center [143, 58] width 77 height 10
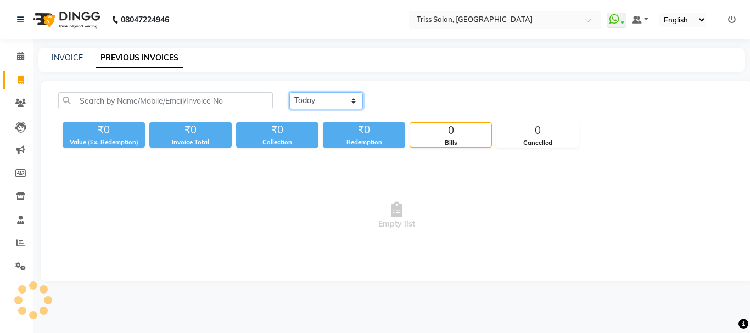
click at [327, 99] on select "[DATE] [DATE] Custom Range" at bounding box center [326, 100] width 74 height 17
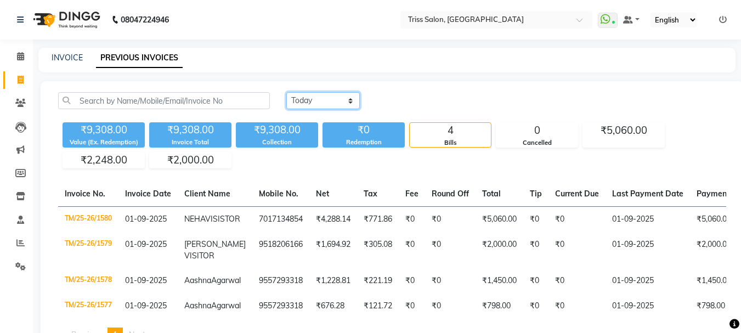
select select "[DATE]"
click at [286, 92] on select "[DATE] [DATE] Custom Range" at bounding box center [323, 100] width 74 height 17
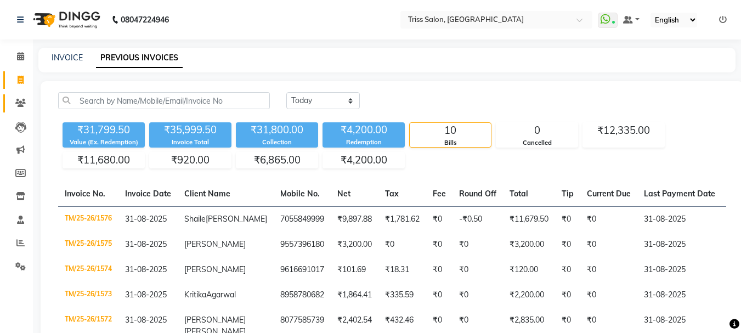
click at [20, 110] on link "Clients" at bounding box center [16, 103] width 26 height 18
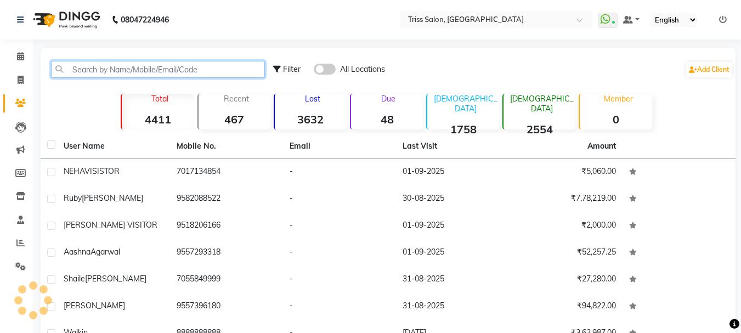
click at [136, 74] on input "text" at bounding box center [158, 69] width 214 height 17
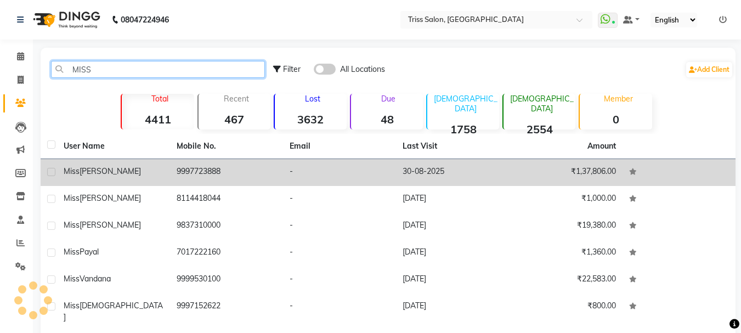
type input "MISS"
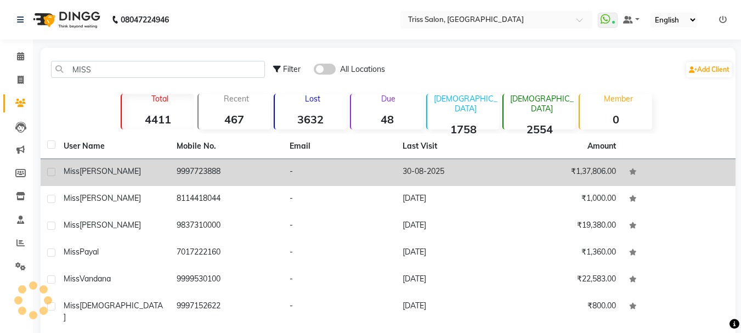
click at [204, 170] on td "9997723888" at bounding box center [226, 172] width 113 height 27
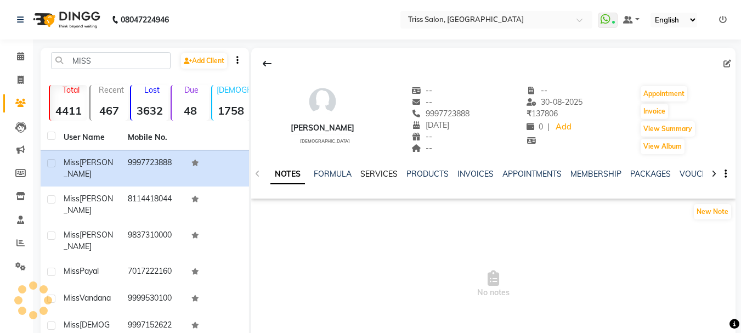
click at [381, 178] on link "SERVICES" at bounding box center [379, 174] width 37 height 10
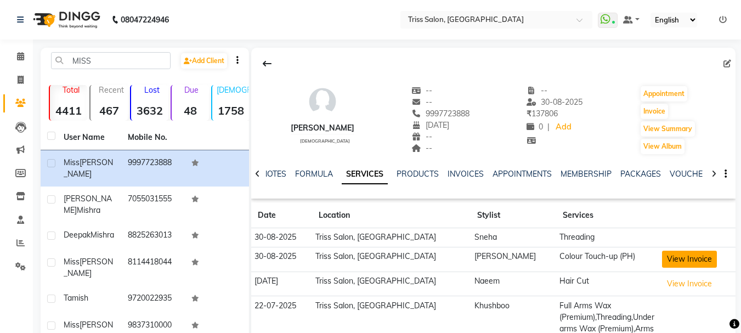
click at [669, 260] on button "View Invoice" at bounding box center [689, 259] width 55 height 17
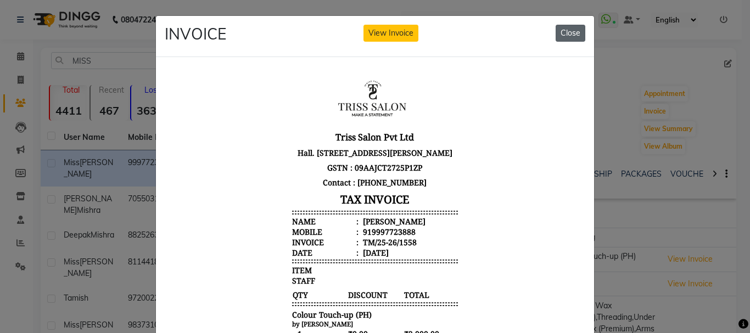
click at [569, 31] on button "Close" at bounding box center [570, 33] width 30 height 17
